Goal: Information Seeking & Learning: Learn about a topic

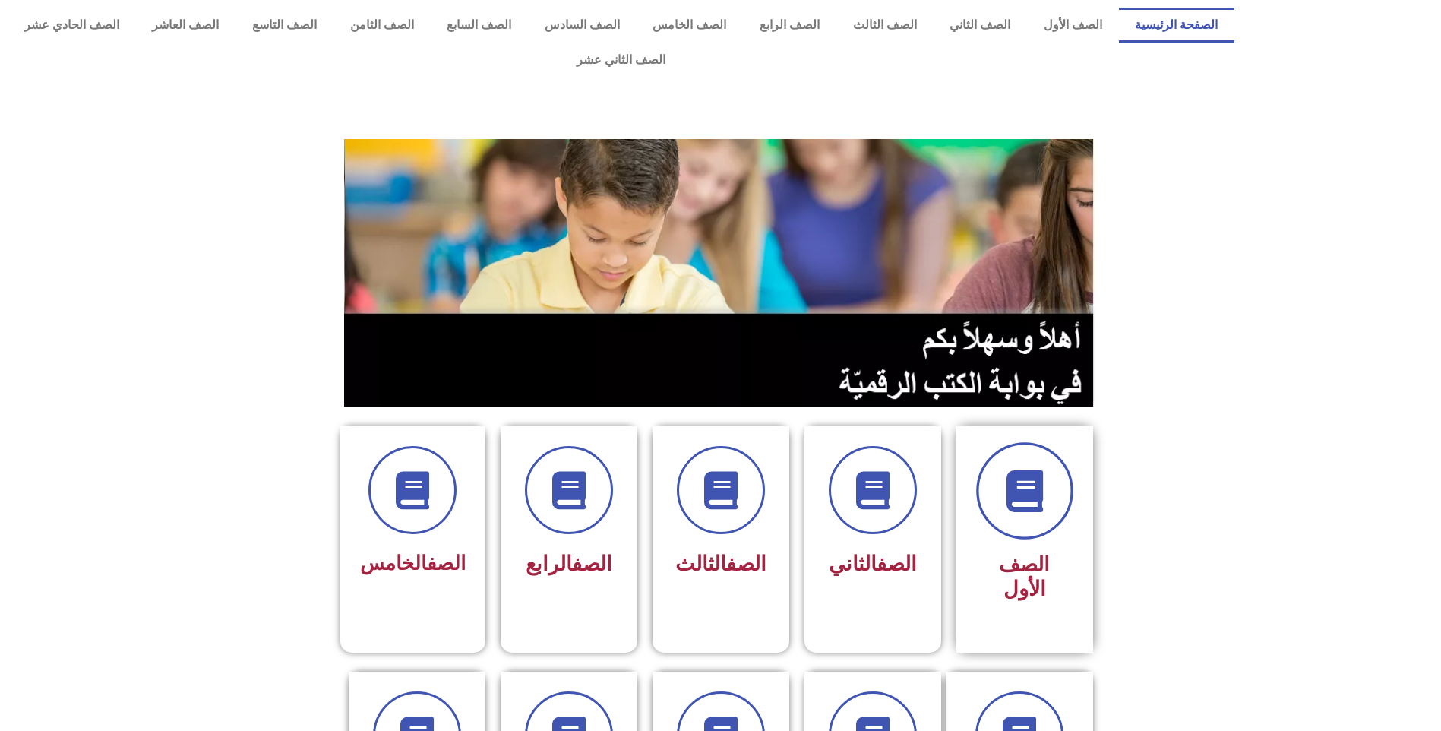
click at [1031, 490] on span at bounding box center [1024, 490] width 97 height 97
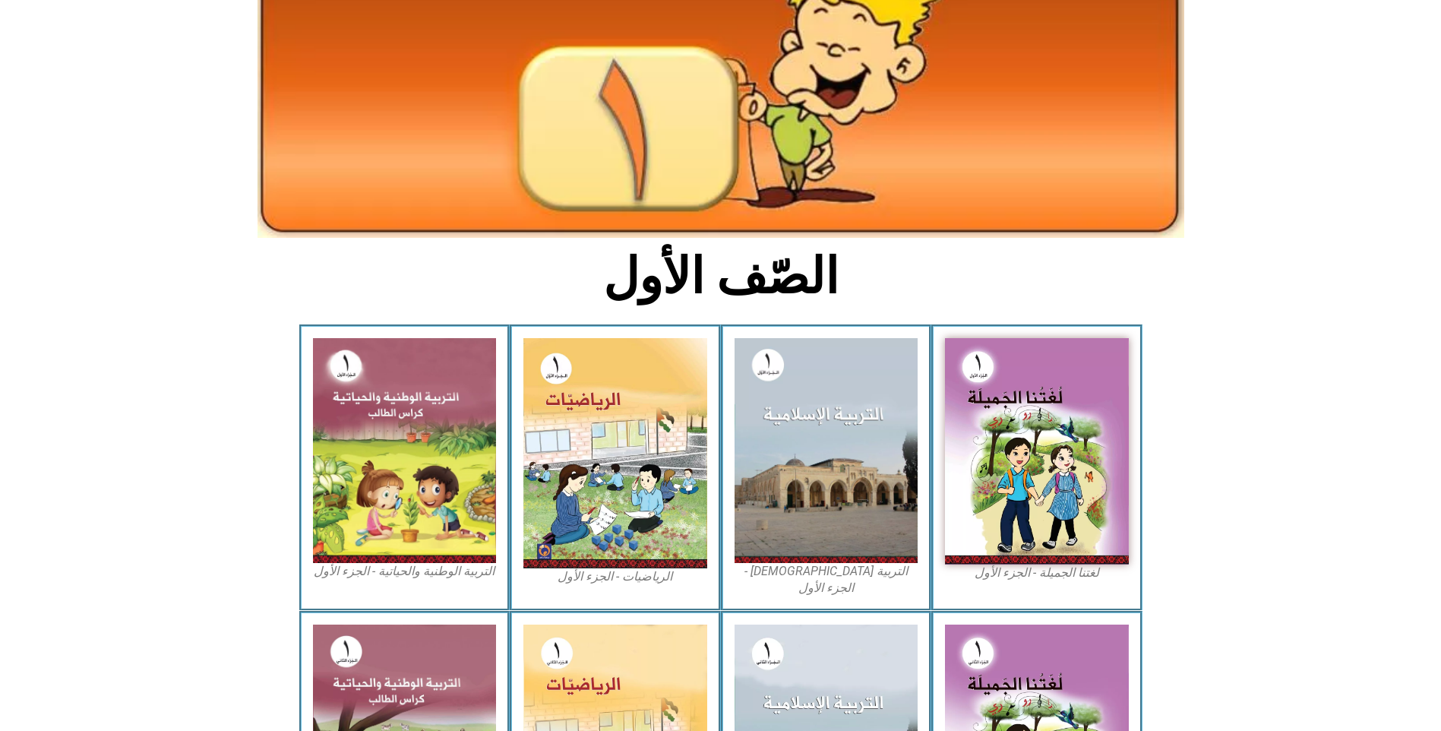
scroll to position [152, 0]
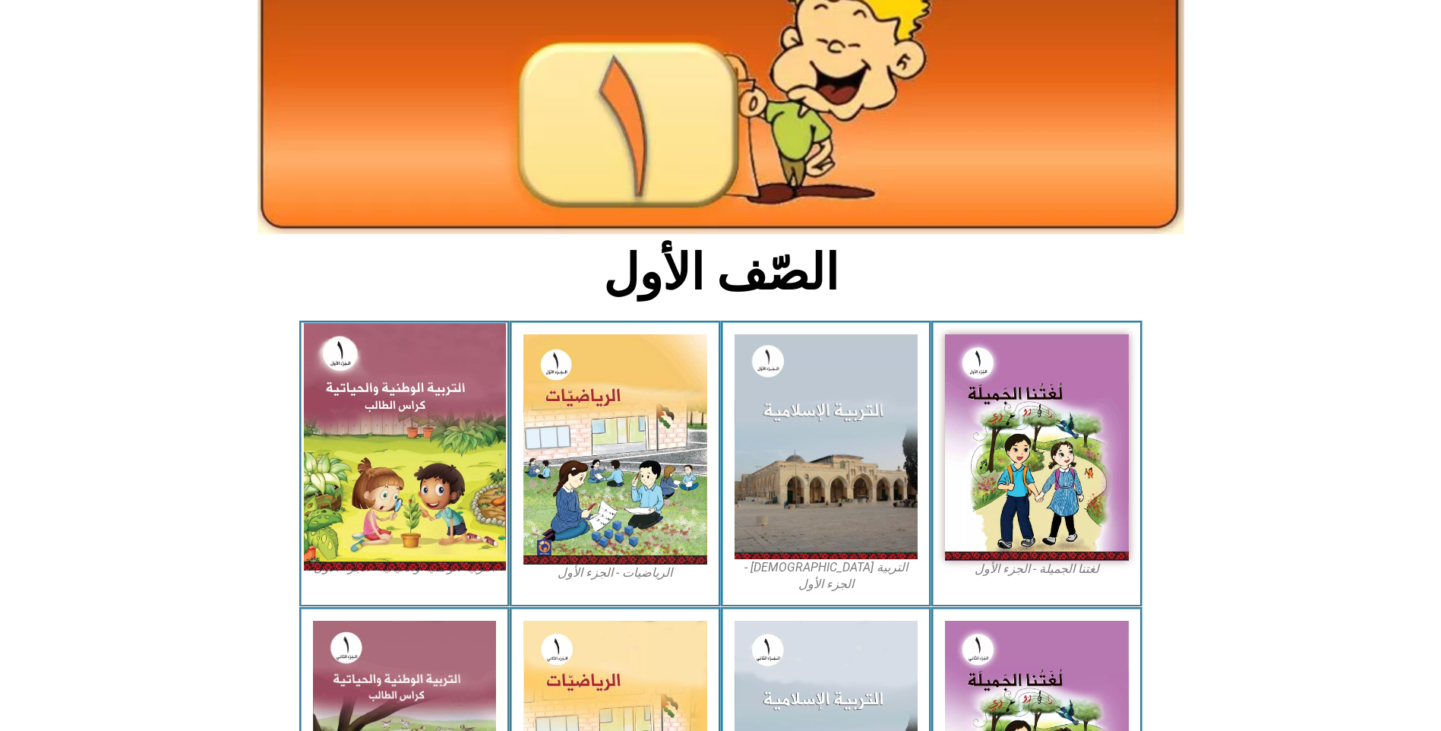
click at [433, 392] on img at bounding box center [404, 446] width 202 height 247
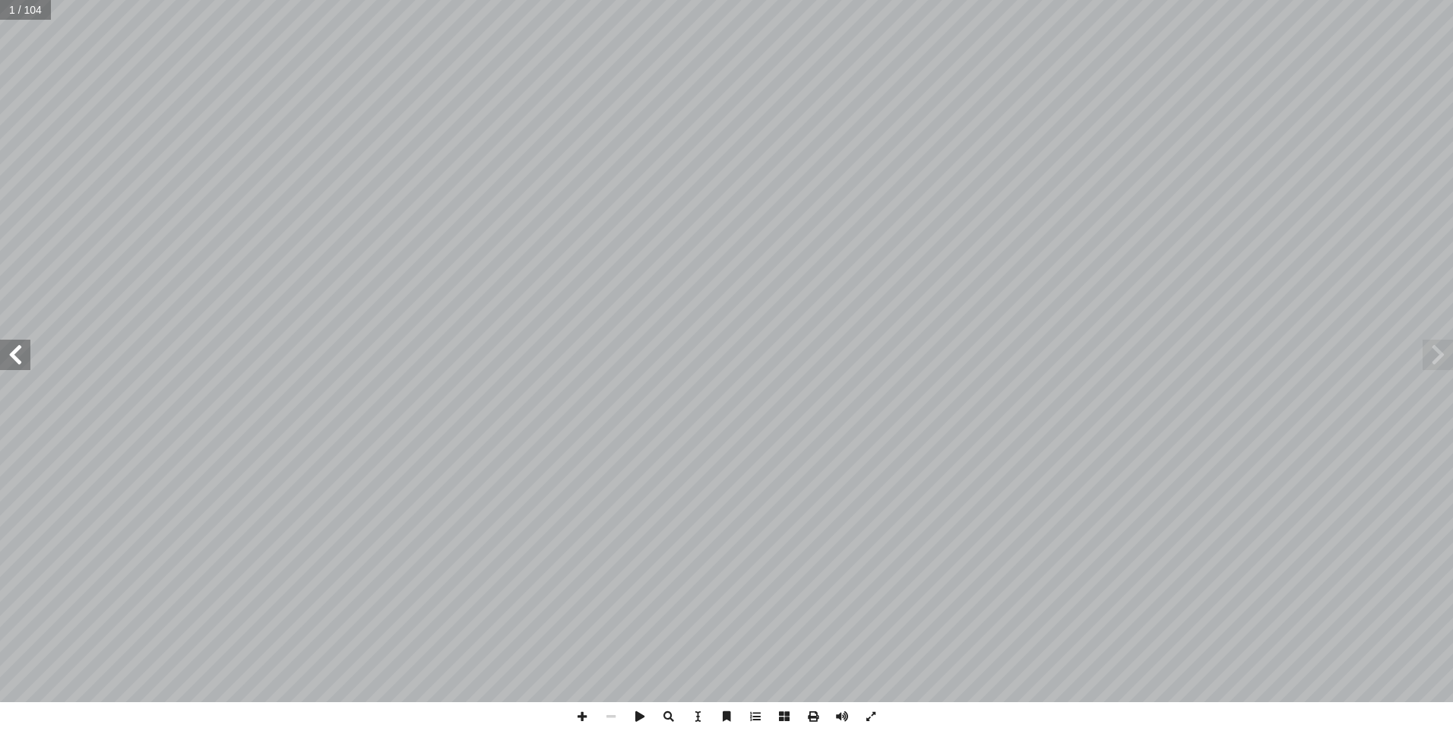
click at [27, 362] on span at bounding box center [15, 355] width 30 height 30
click at [25, 362] on span at bounding box center [15, 355] width 30 height 30
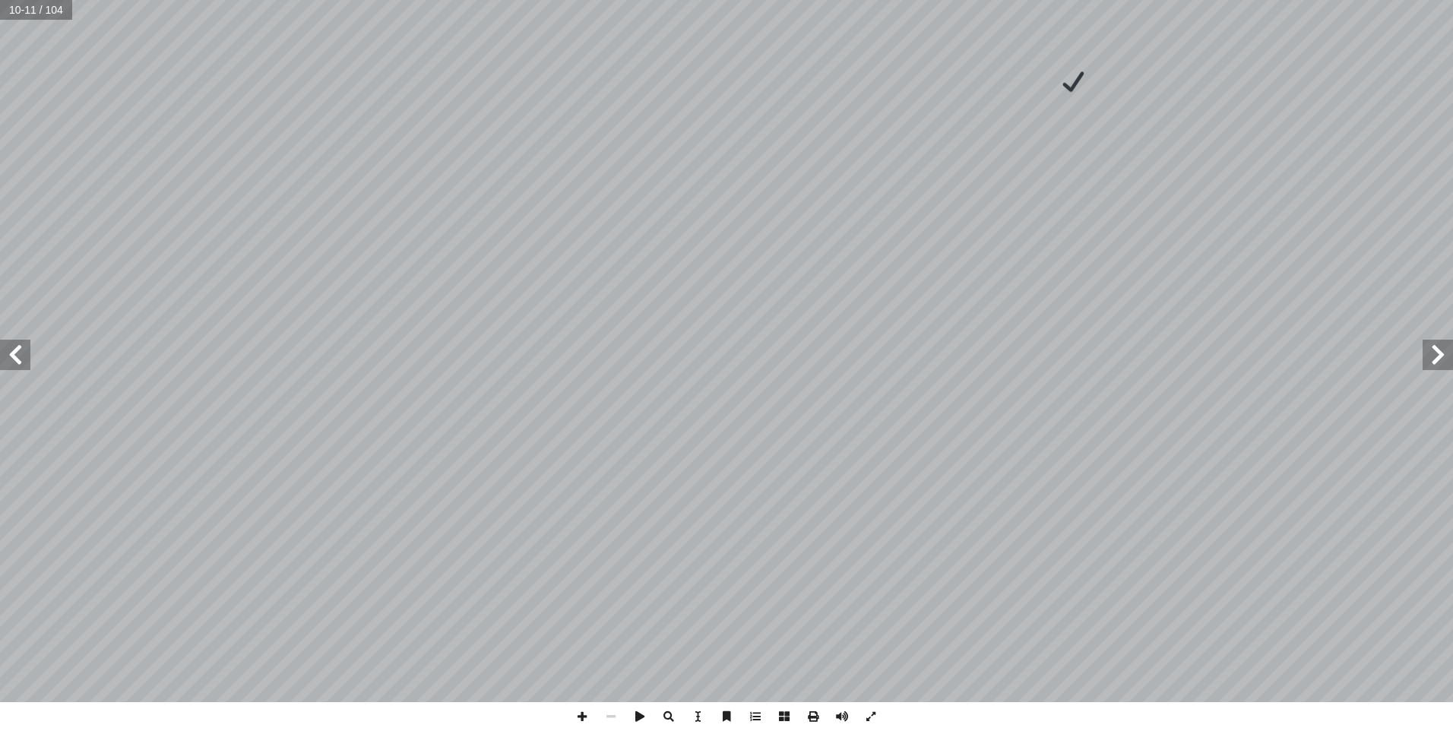
click at [25, 362] on span at bounding box center [15, 355] width 30 height 30
click at [1437, 359] on span at bounding box center [1437, 355] width 30 height 30
click at [20, 366] on span at bounding box center [15, 355] width 30 height 30
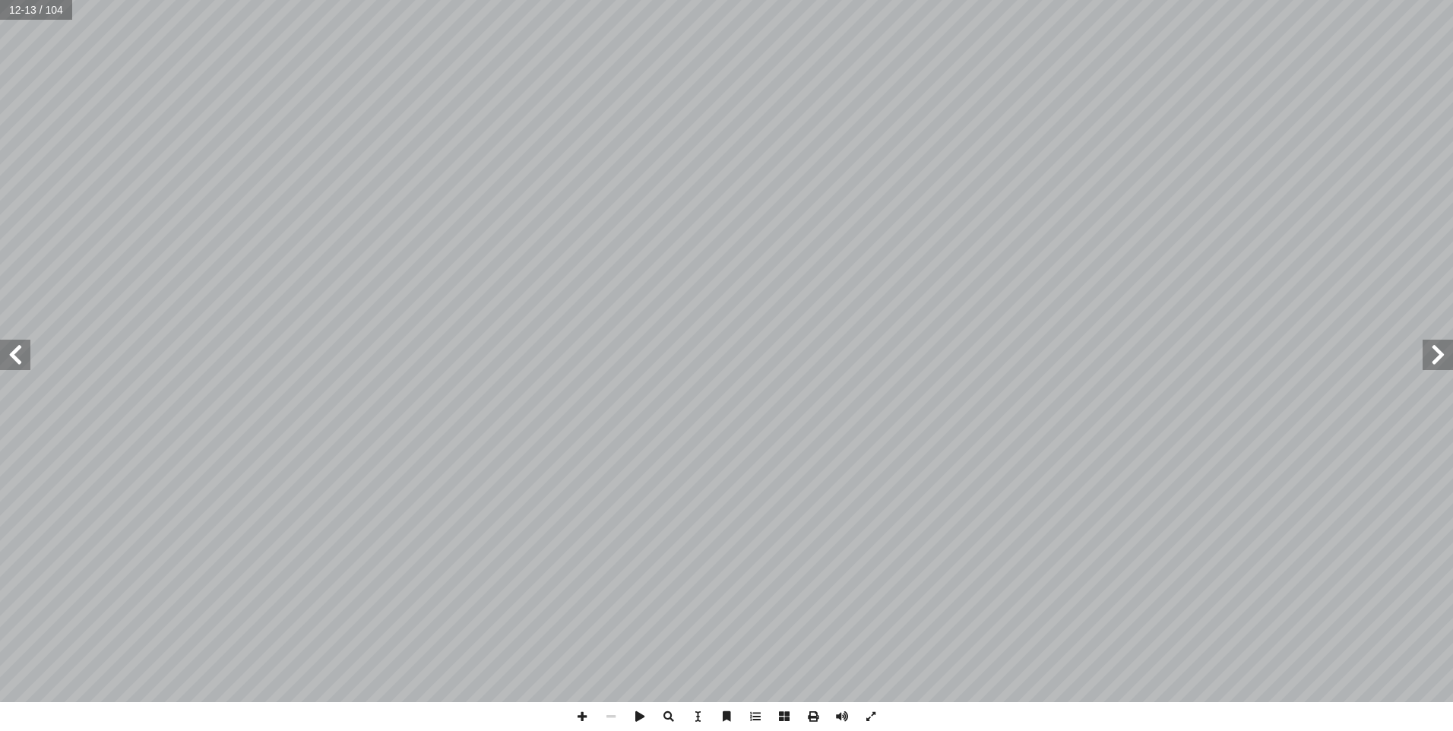
click at [20, 366] on span at bounding box center [15, 355] width 30 height 30
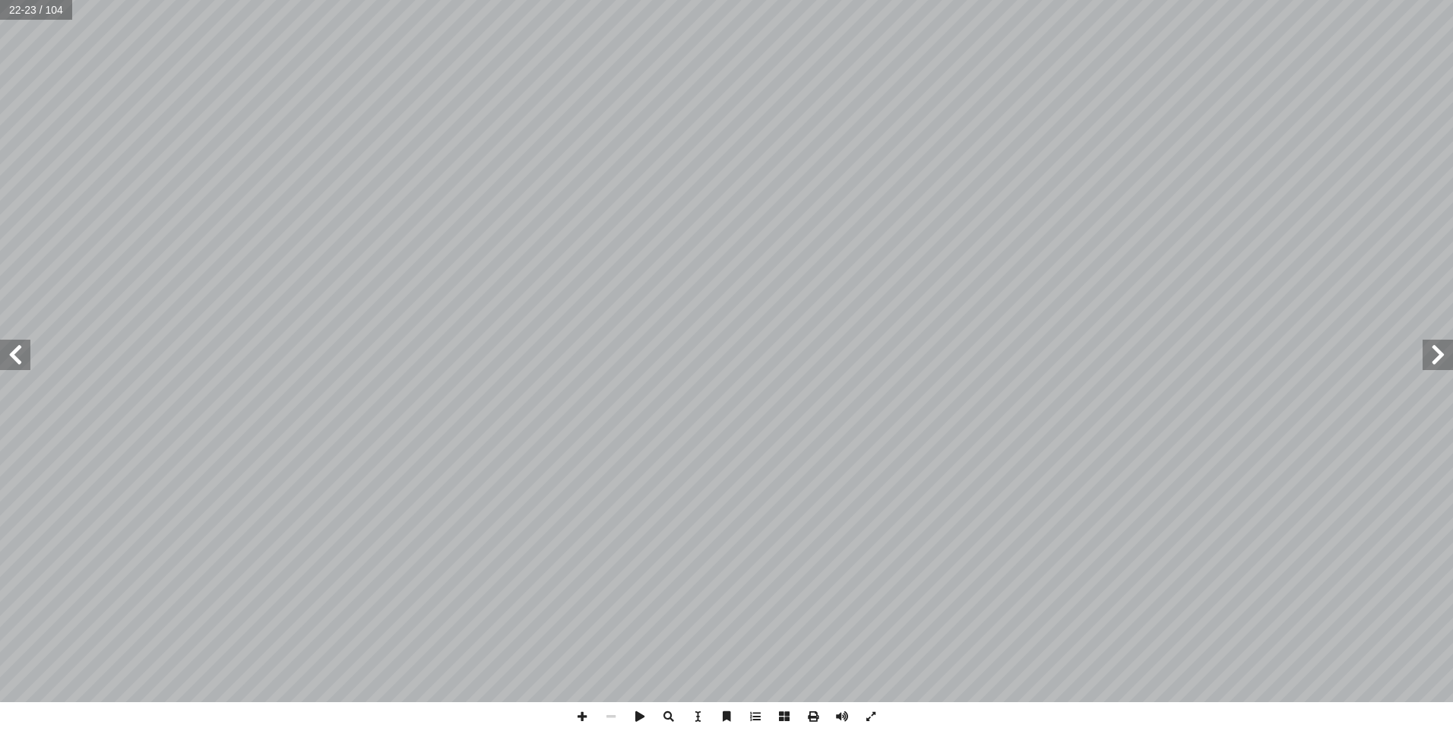
click at [20, 366] on span at bounding box center [15, 355] width 30 height 30
click at [20, 361] on span at bounding box center [15, 355] width 30 height 30
click at [17, 359] on span at bounding box center [15, 355] width 30 height 30
click at [24, 360] on span at bounding box center [15, 355] width 30 height 30
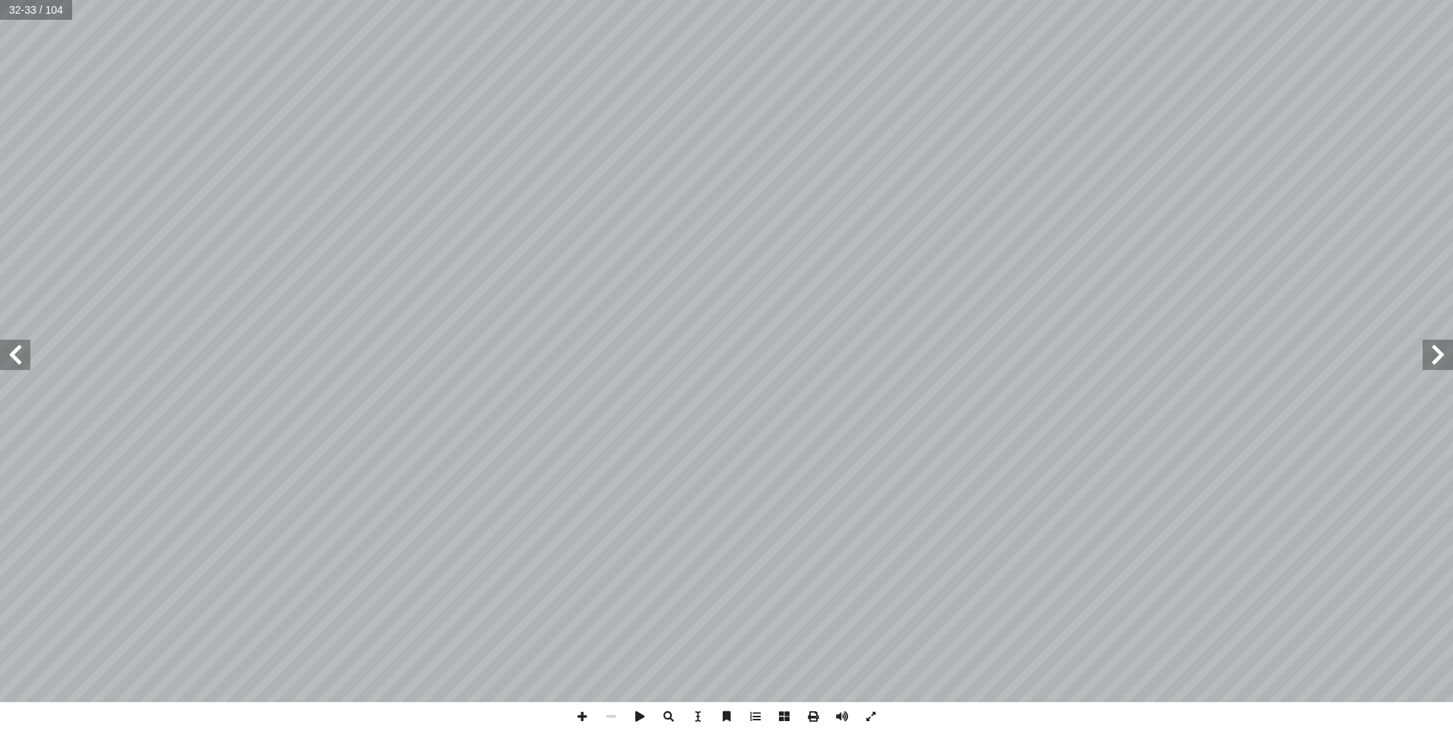
click at [24, 360] on span at bounding box center [15, 355] width 30 height 30
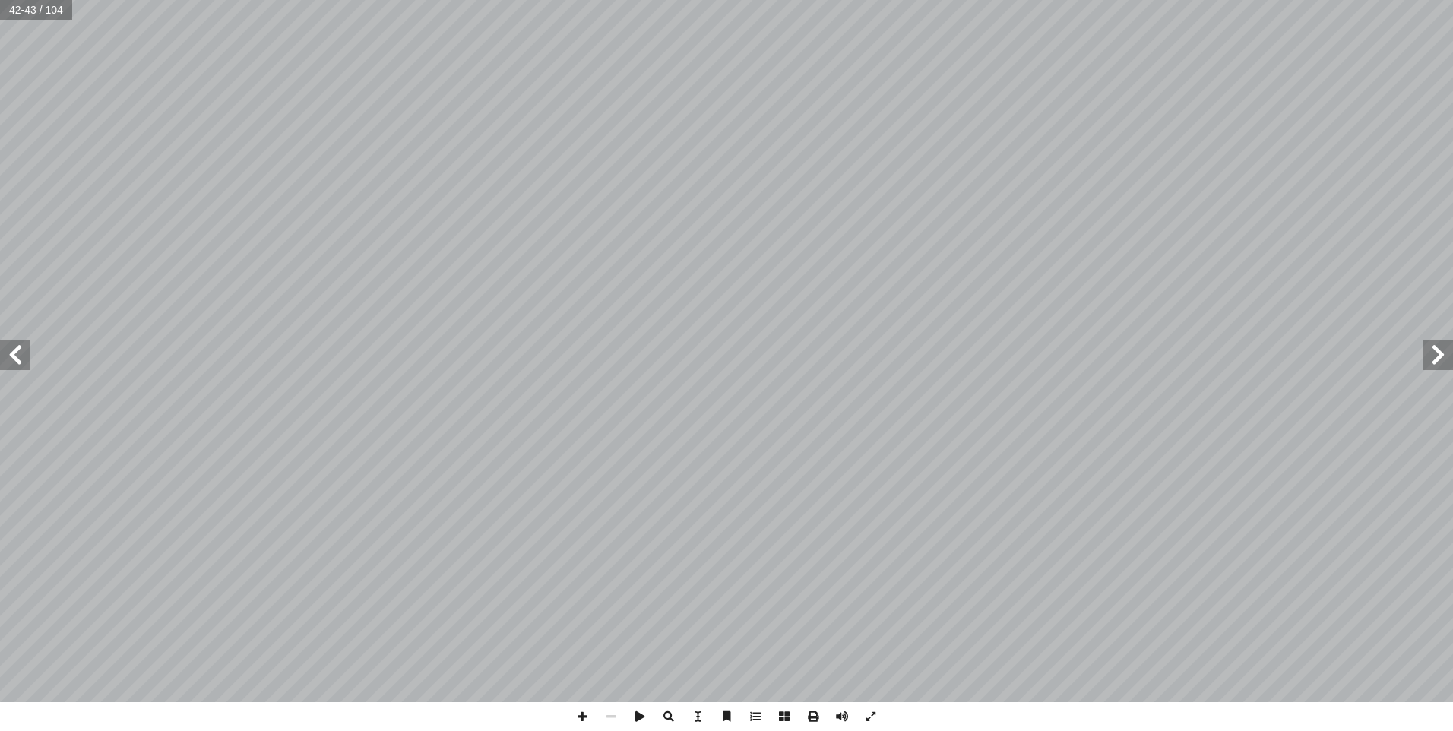
click at [1439, 360] on span at bounding box center [1437, 355] width 30 height 30
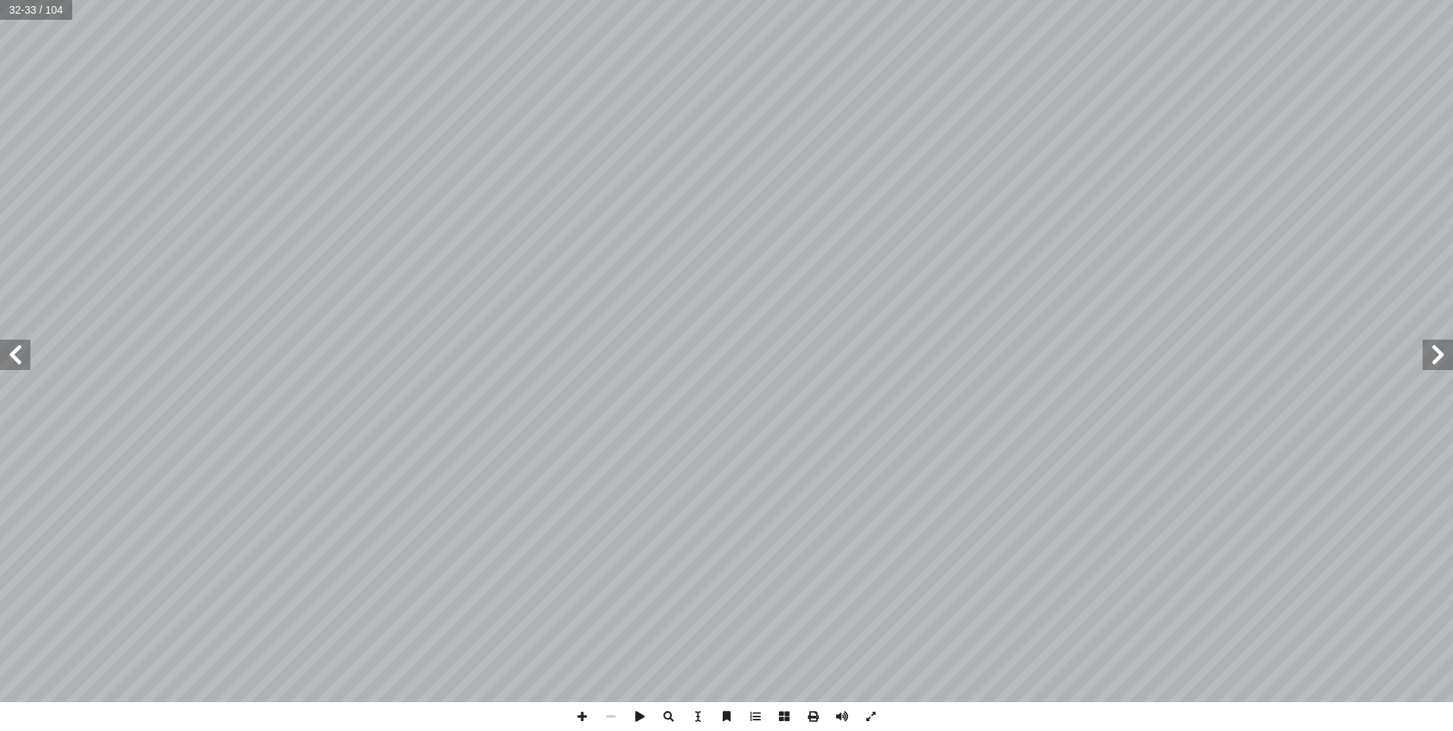
click at [1439, 360] on span at bounding box center [1437, 355] width 30 height 30
